Goal: Task Accomplishment & Management: Use online tool/utility

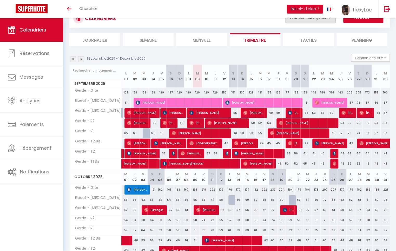
click at [316, 20] on button "Filtrer par hébergement" at bounding box center [311, 17] width 50 height 10
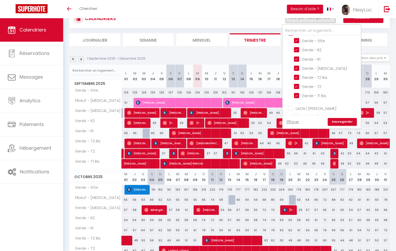
scroll to position [8, 0]
click at [306, 105] on input "LAON | [PERSON_NAME]" at bounding box center [327, 107] width 78 height 5
checkbox input "true"
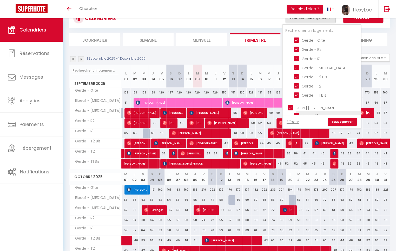
checkbox input "false"
click at [340, 121] on link "Sauvegarder" at bounding box center [342, 122] width 29 height 8
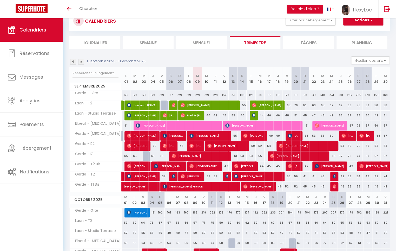
scroll to position [21, 0]
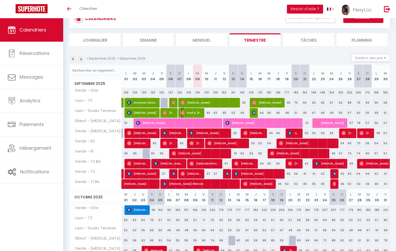
click at [193, 114] on span "Fred & [PERSON_NAME]" at bounding box center [191, 113] width 21 height 10
select select "33068"
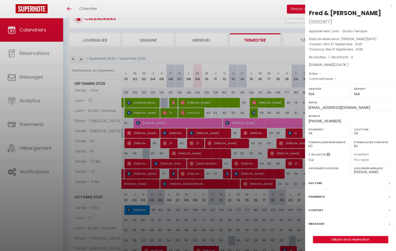
click at [192, 113] on div at bounding box center [198, 125] width 396 height 251
